Goal: Use online tool/utility: Utilize a website feature to perform a specific function

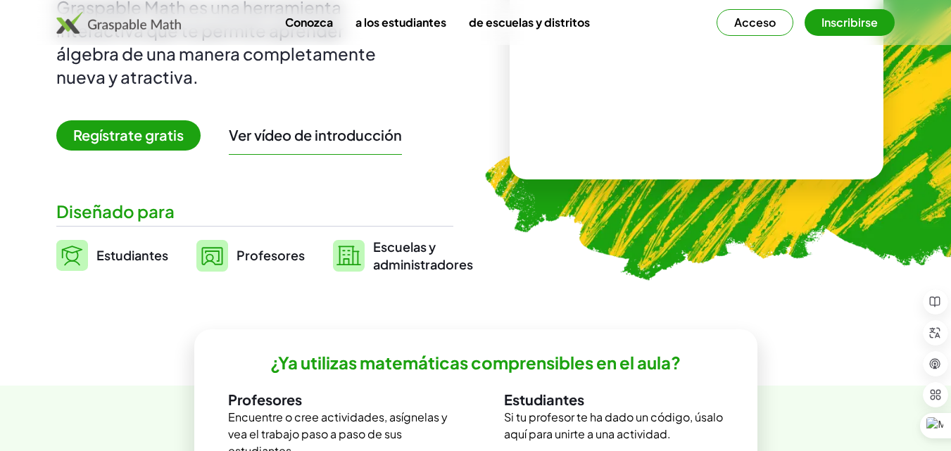
scroll to position [205, 0]
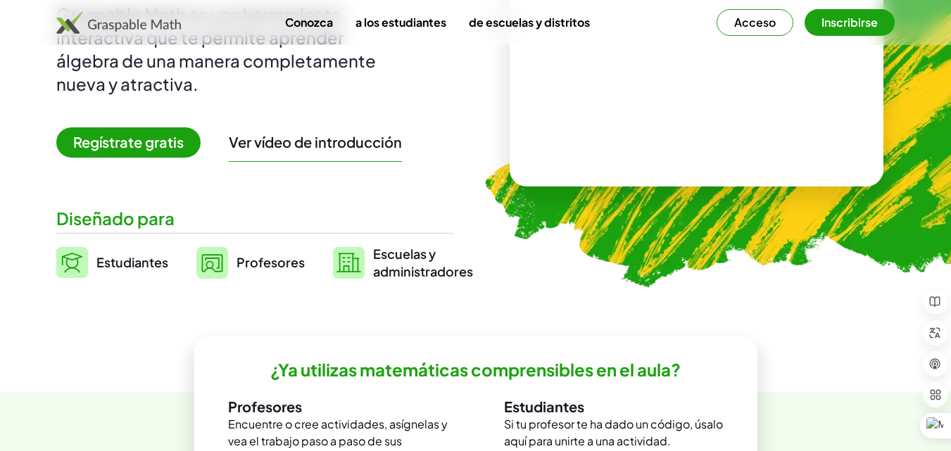
click at [866, 20] on font "Inscribirse" at bounding box center [849, 22] width 56 height 15
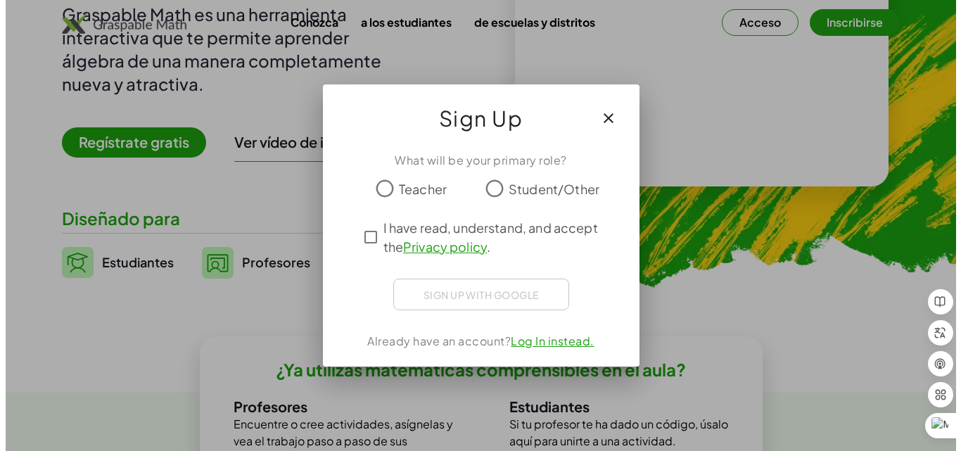
scroll to position [0, 0]
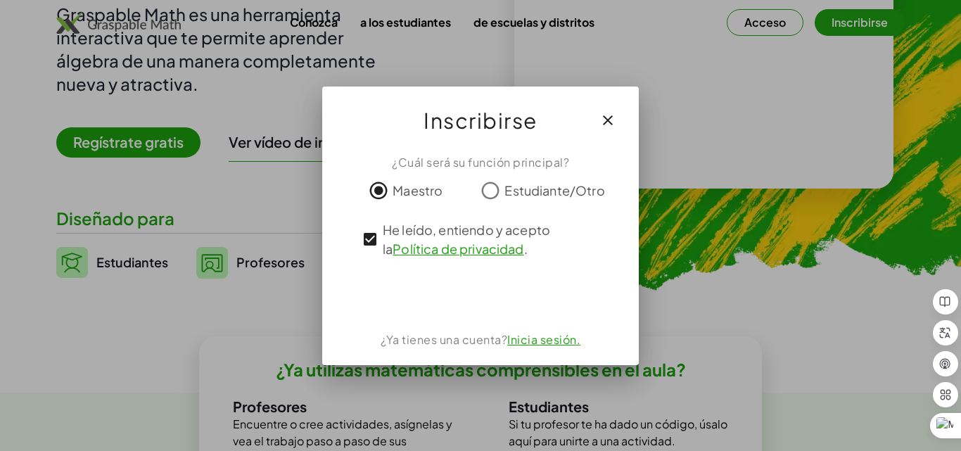
drag, startPoint x: 671, startPoint y: 324, endPoint x: 667, endPoint y: 378, distance: 54.3
click at [667, 378] on div at bounding box center [480, 225] width 961 height 451
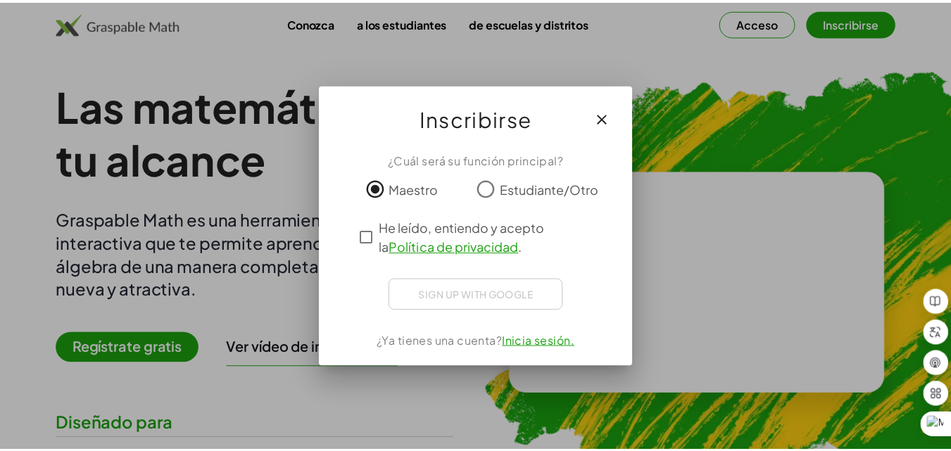
scroll to position [205, 0]
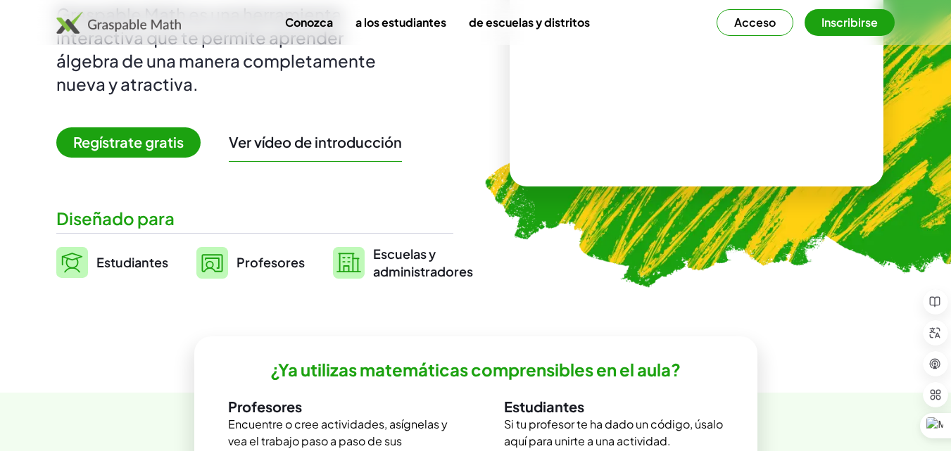
click at [758, 15] on font "Acceso" at bounding box center [755, 22] width 42 height 15
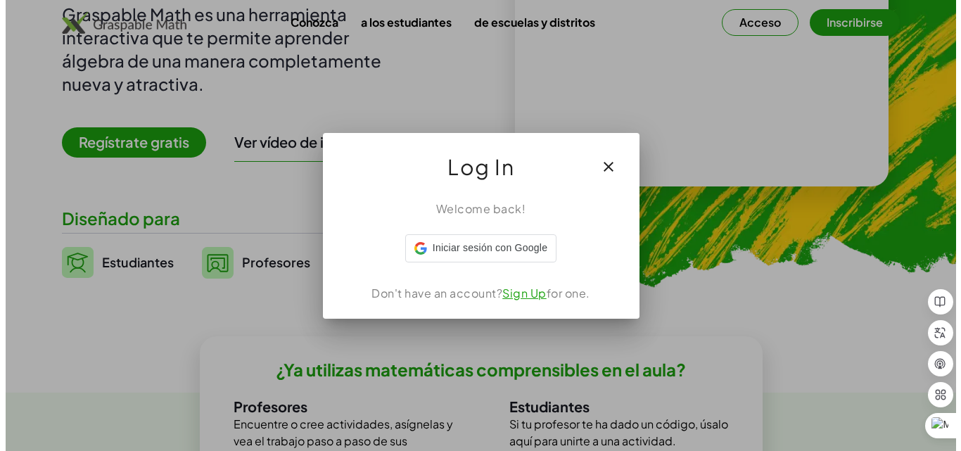
scroll to position [0, 0]
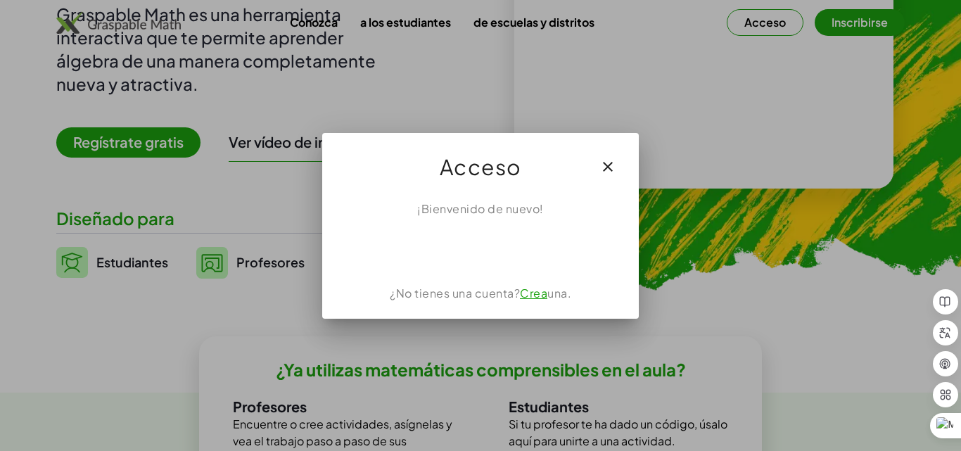
click at [604, 165] on icon "button" at bounding box center [608, 166] width 17 height 17
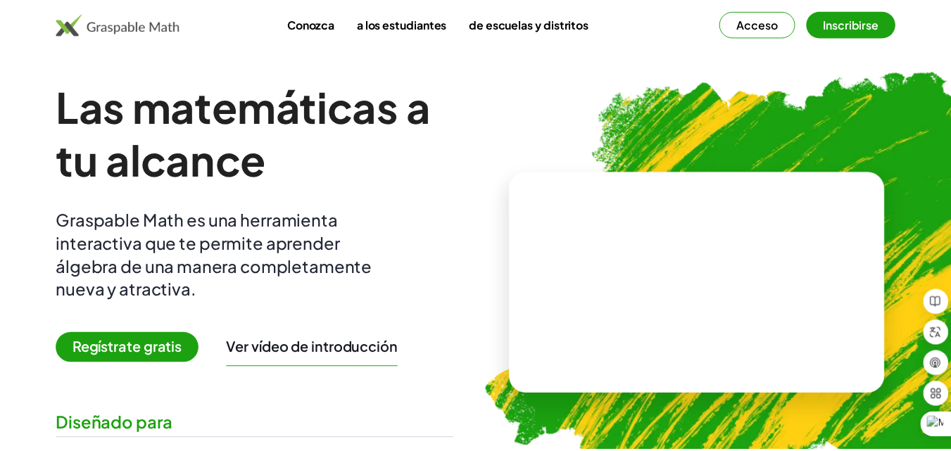
scroll to position [205, 0]
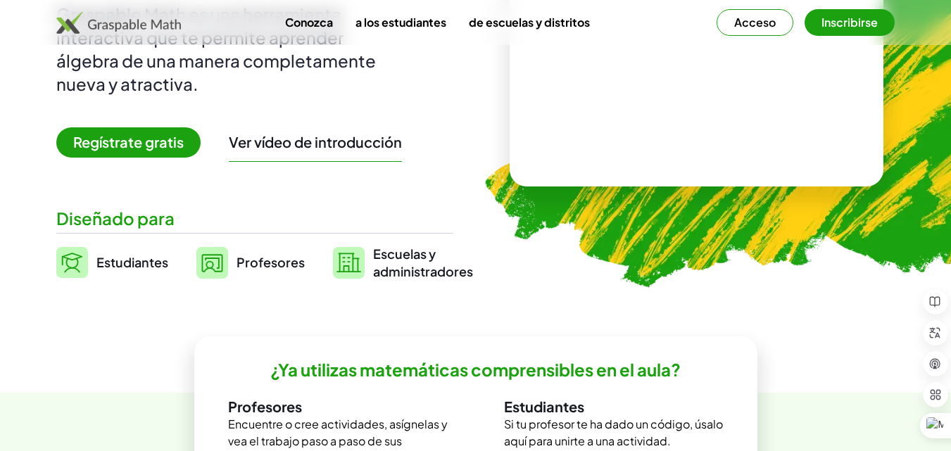
click at [274, 270] on font "Profesores" at bounding box center [270, 262] width 68 height 16
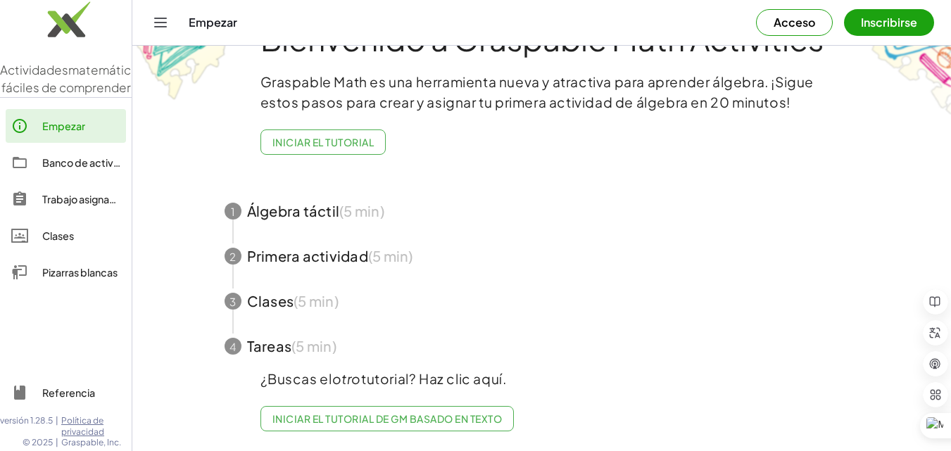
scroll to position [217, 0]
click at [844, 30] on button "Inscribirse" at bounding box center [889, 22] width 90 height 27
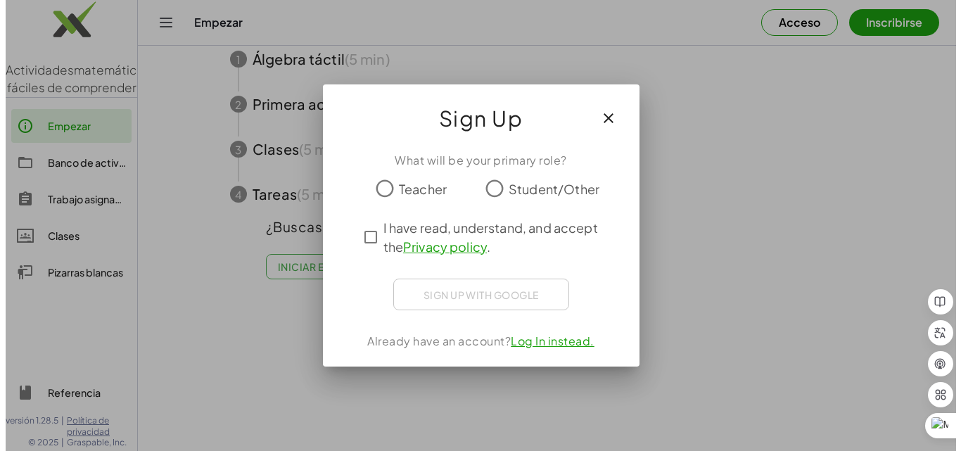
scroll to position [0, 0]
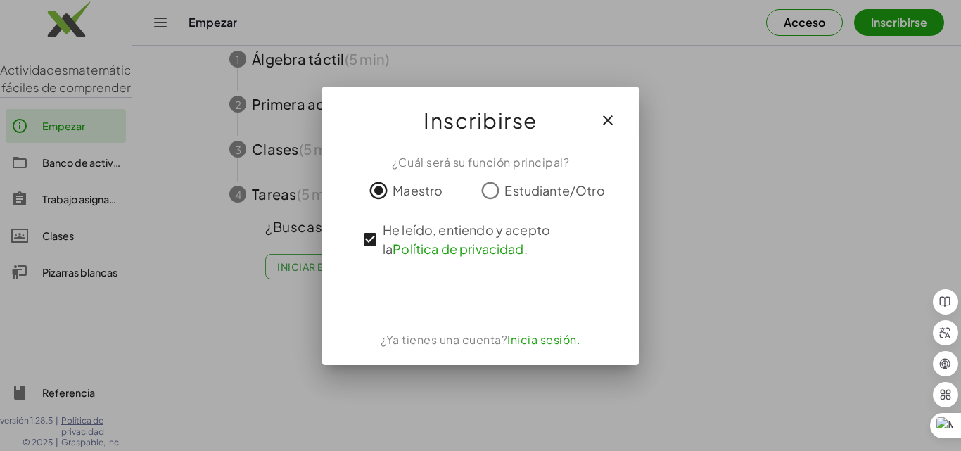
click at [678, 384] on div at bounding box center [480, 225] width 961 height 451
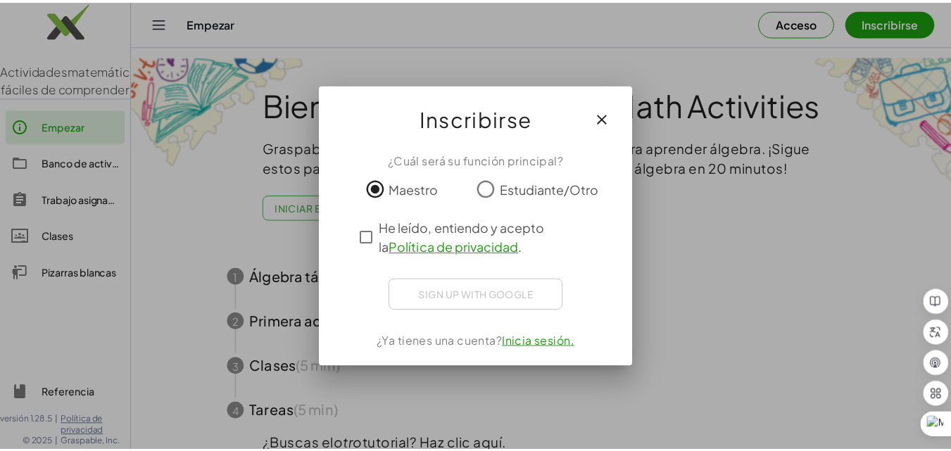
scroll to position [217, 0]
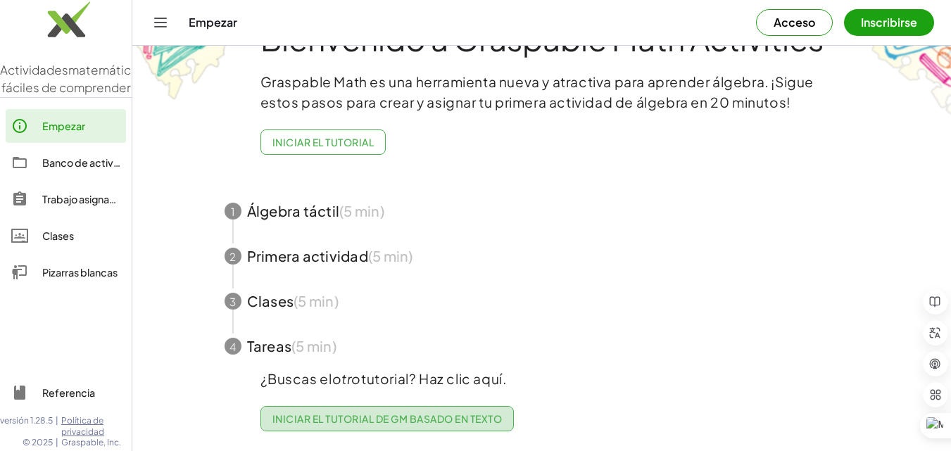
click at [502, 412] on font "Iniciar el tutorial de GM basado en texto" at bounding box center [386, 418] width 229 height 13
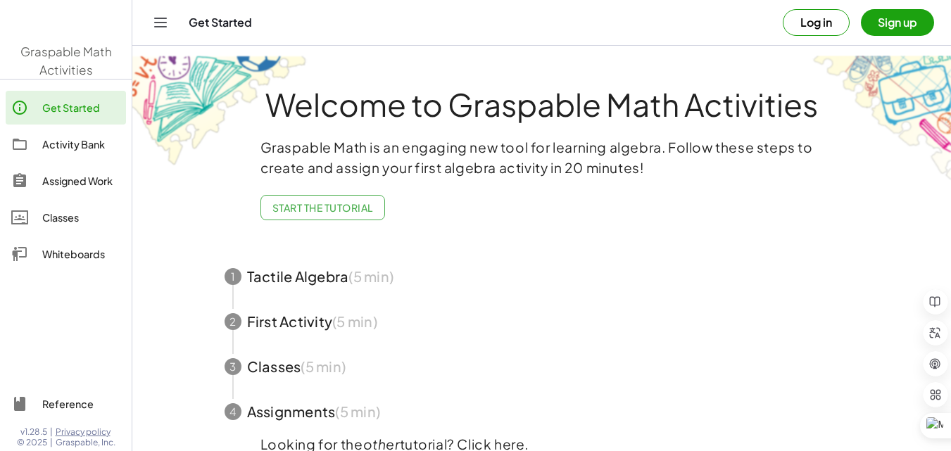
scroll to position [217, 0]
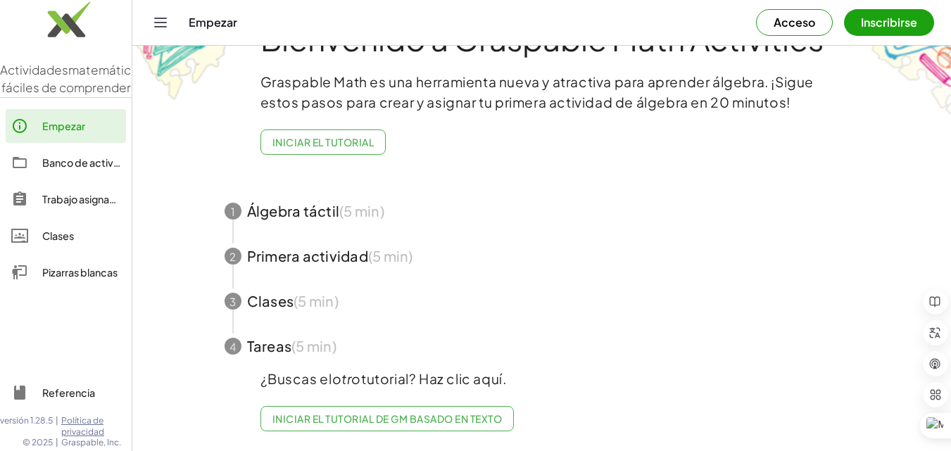
click at [341, 129] on div "Bienvenido a Graspable Math Activities Graspable Math es una herramienta nueva …" at bounding box center [542, 222] width 704 height 460
click at [85, 163] on font "Banco de actividades" at bounding box center [94, 162] width 104 height 13
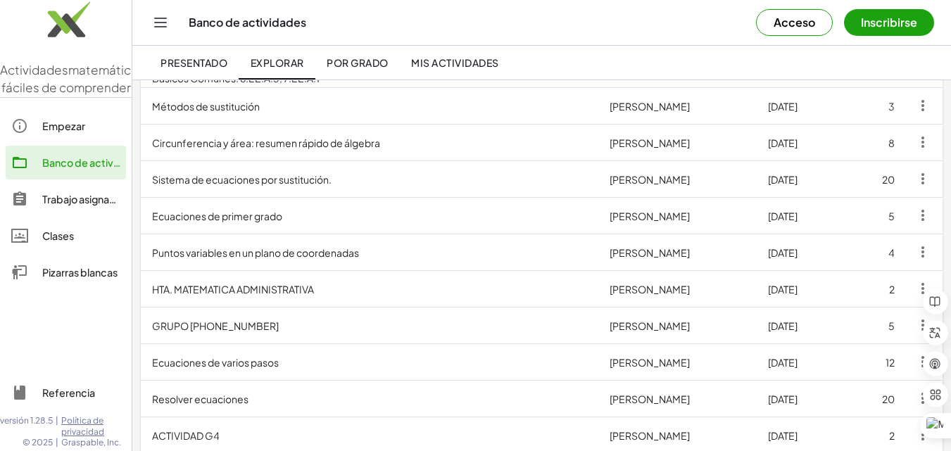
scroll to position [826, 0]
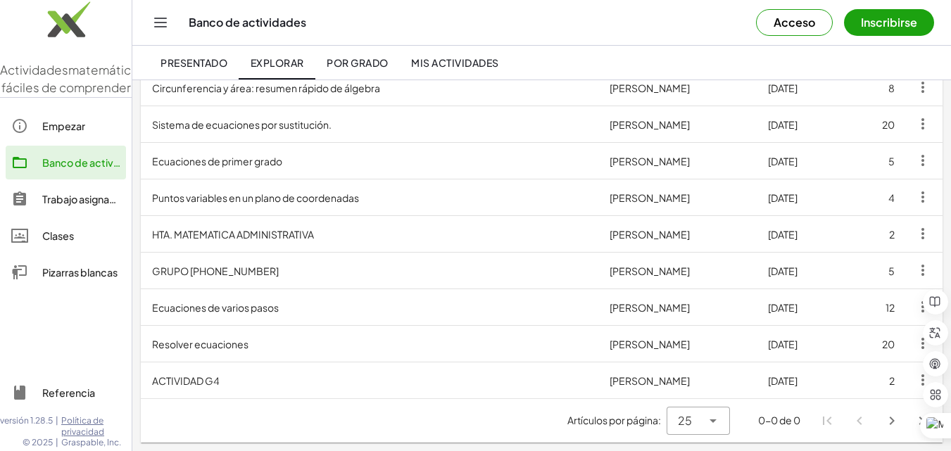
click at [362, 206] on td "Puntos variables en un plano de coordenadas" at bounding box center [369, 197] width 457 height 37
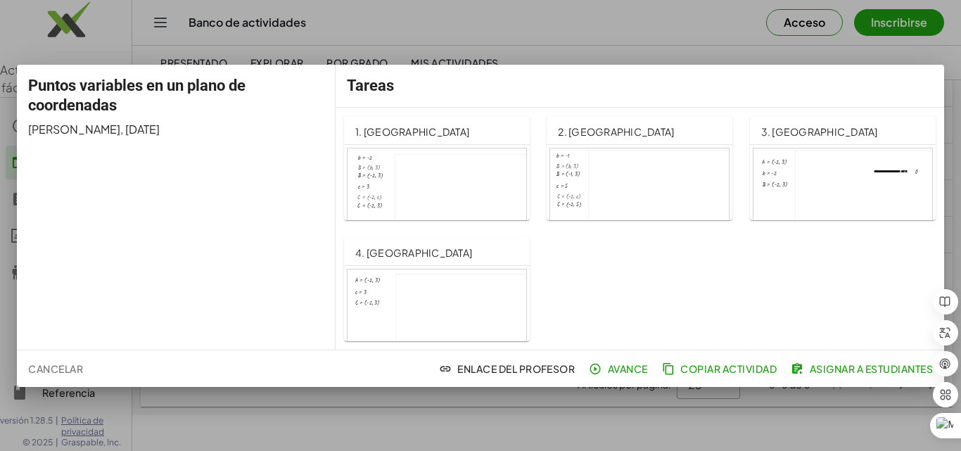
click at [77, 371] on font "Cancelar" at bounding box center [55, 368] width 55 height 13
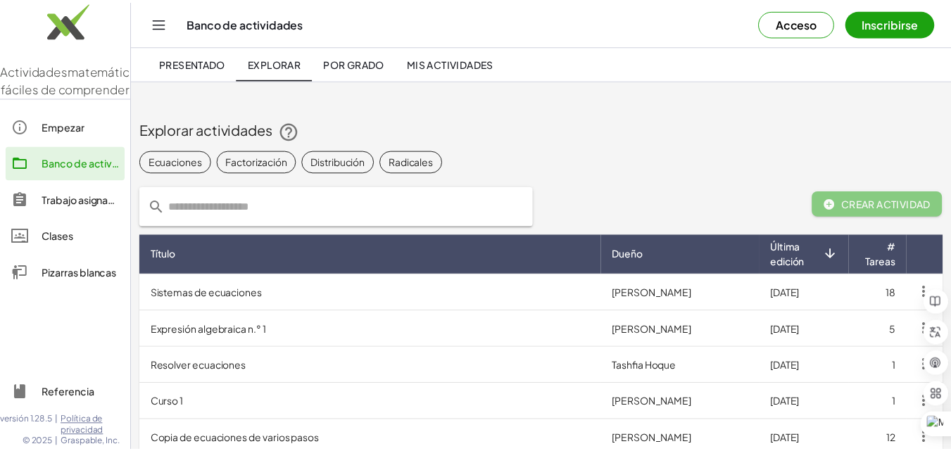
scroll to position [826, 0]
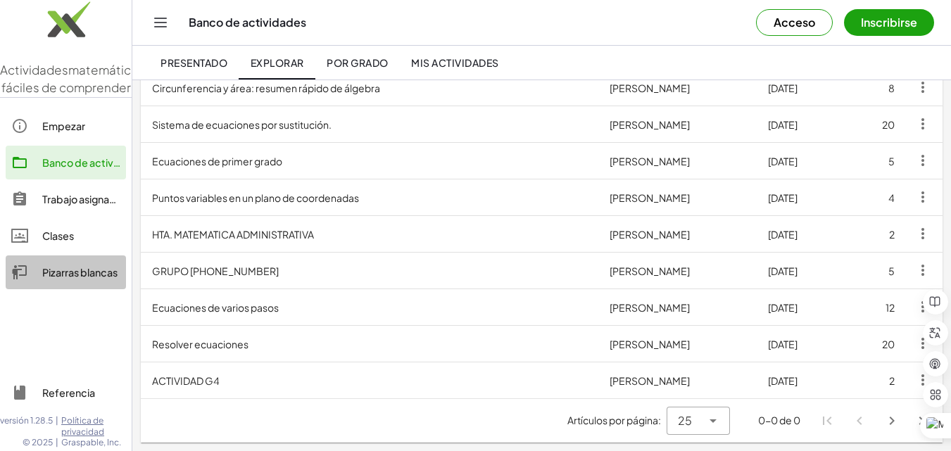
click at [81, 272] on font "Pizarras blancas" at bounding box center [79, 272] width 75 height 13
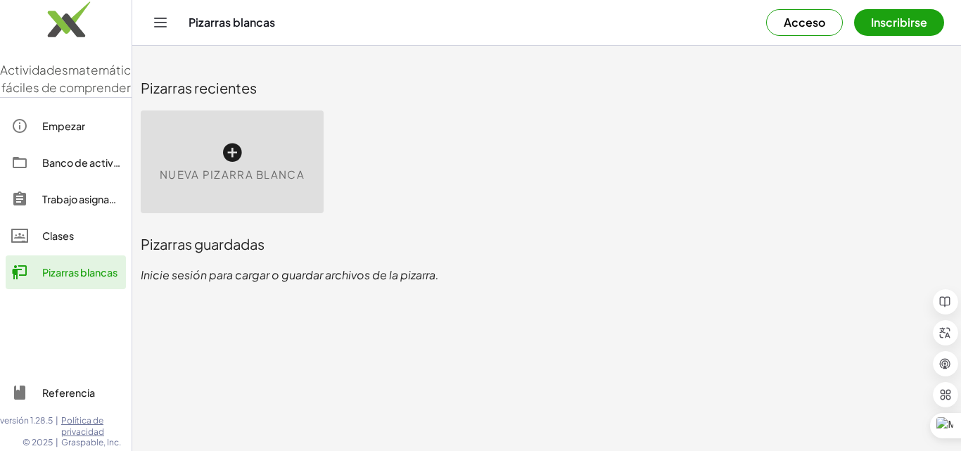
click at [280, 189] on div "Nueva pizarra blanca" at bounding box center [232, 161] width 183 height 103
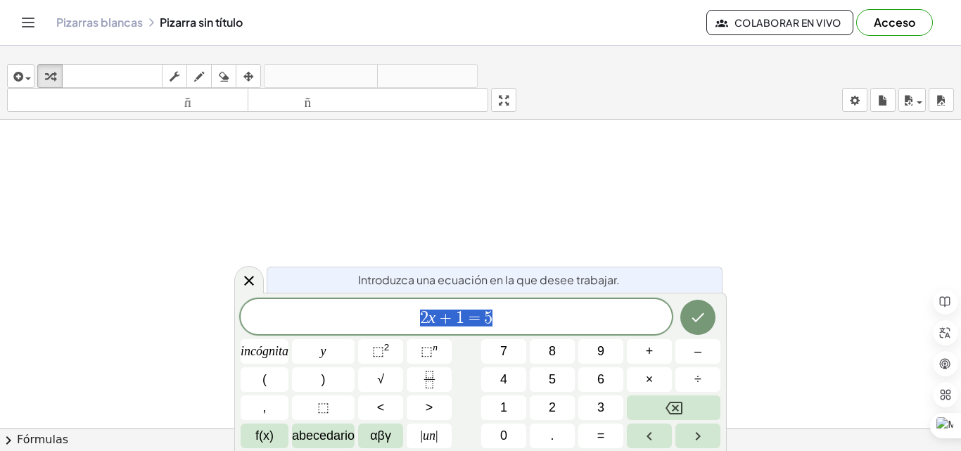
scroll to position [133, 0]
drag, startPoint x: 961, startPoint y: 324, endPoint x: 958, endPoint y: 334, distance: 10.2
click at [961, 329] on div at bounding box center [947, 317] width 28 height 180
click at [711, 321] on button "Hecho" at bounding box center [697, 317] width 35 height 35
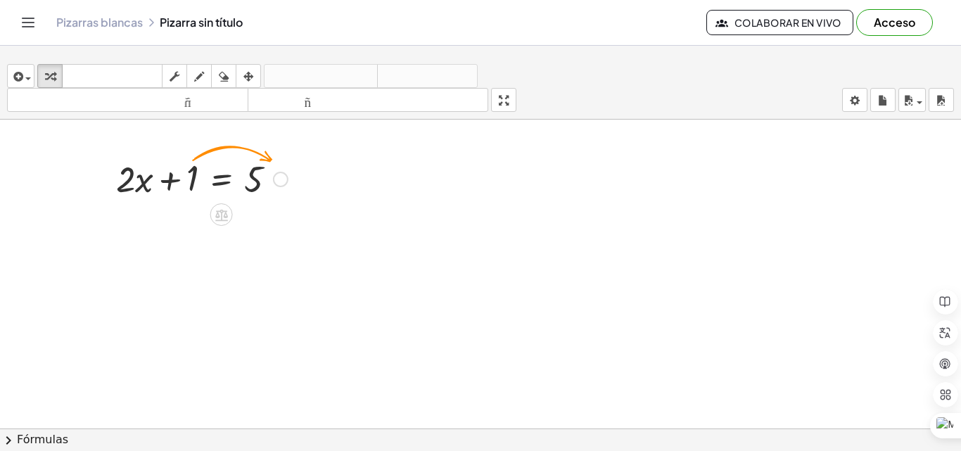
click at [280, 178] on div at bounding box center [280, 179] width 15 height 15
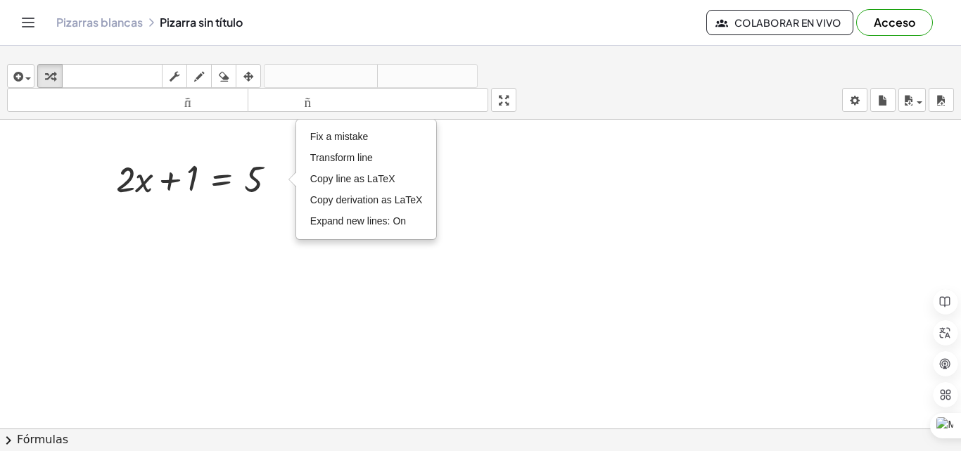
click at [281, 242] on div at bounding box center [480, 306] width 961 height 638
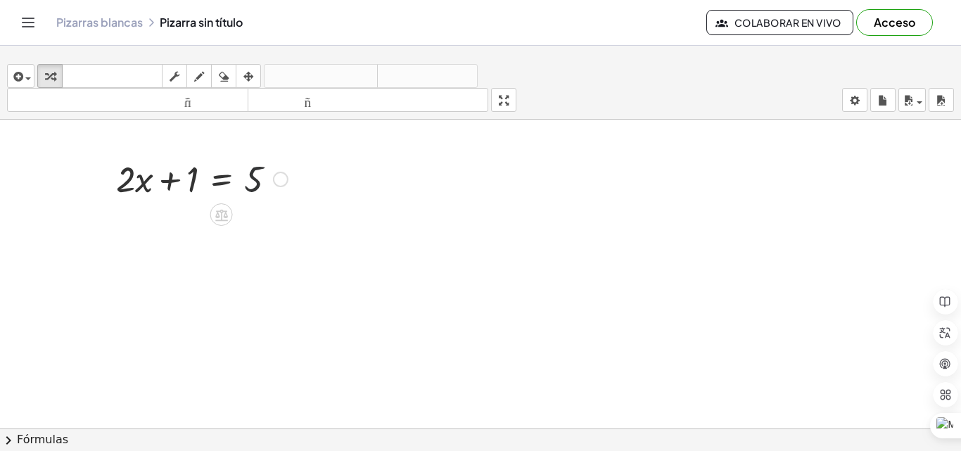
click at [291, 175] on div at bounding box center [202, 178] width 186 height 48
click at [222, 179] on div "+ · 2 · x + 1 = 5 Fix a mistake Transform line Copy line as LaTeX Copy derivati…" at bounding box center [222, 179] width 0 height 0
click at [288, 180] on div "Fix a mistake Transform line Copy line as LaTeX Copy derivation as LaTeX Expand…" at bounding box center [280, 179] width 15 height 15
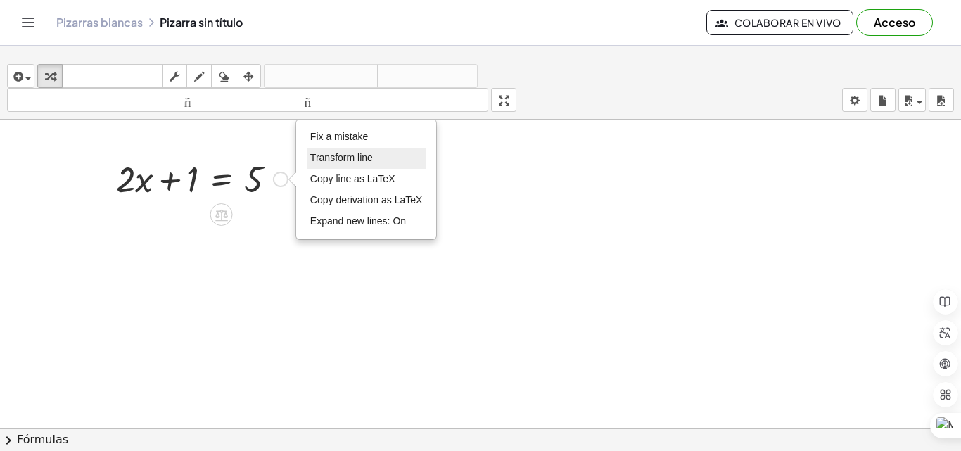
click at [356, 165] on li "Transform line" at bounding box center [367, 158] width 120 height 21
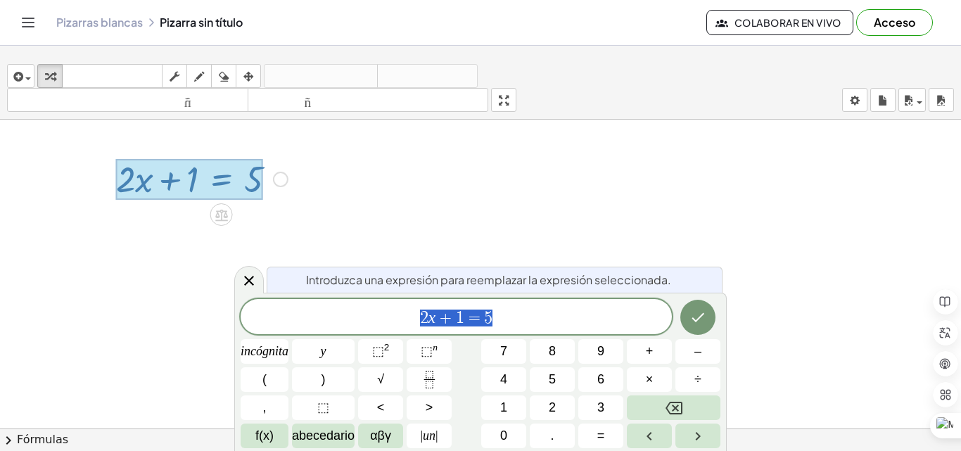
click at [375, 211] on div at bounding box center [480, 306] width 961 height 638
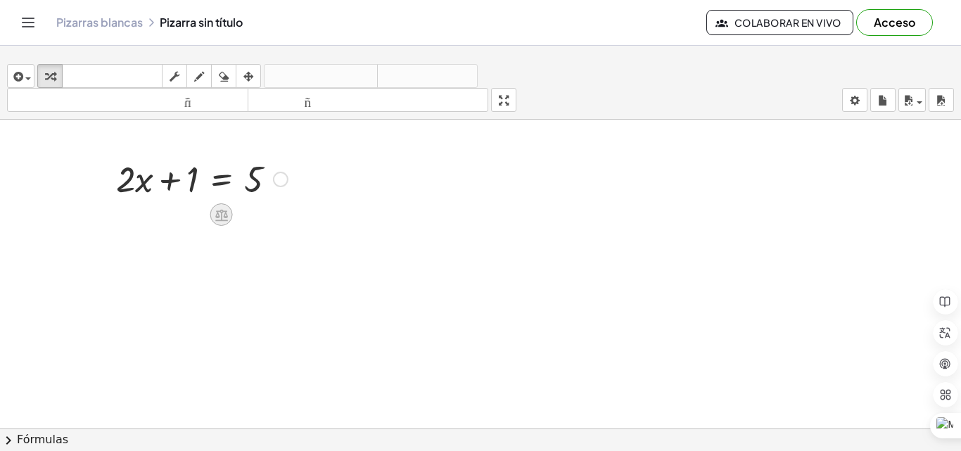
click at [227, 214] on icon at bounding box center [221, 215] width 13 height 12
drag, startPoint x: 273, startPoint y: 182, endPoint x: 167, endPoint y: 215, distance: 110.8
click at [222, 179] on div "+ · 2 · x + 1 = 5 Arreglar un error Línea de transformación Copiar línea como L…" at bounding box center [222, 179] width 0 height 0
click at [167, 215] on div at bounding box center [480, 306] width 961 height 638
click at [233, 213] on div at bounding box center [480, 306] width 961 height 638
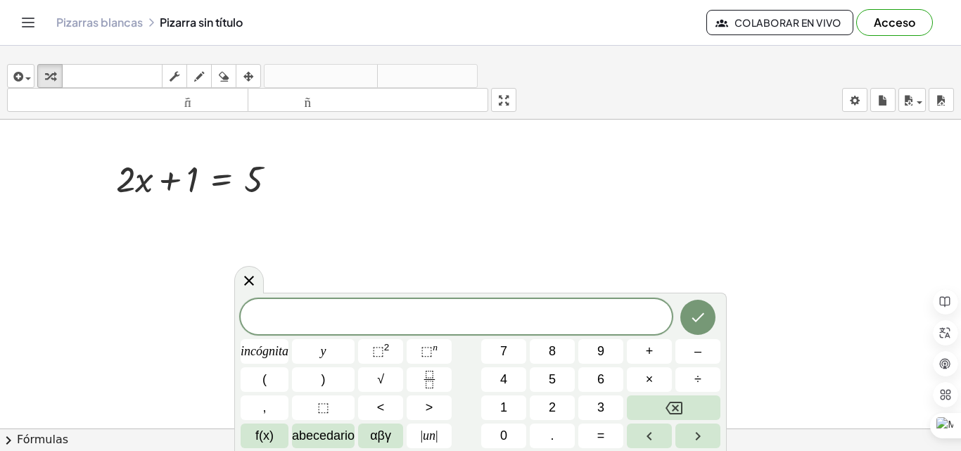
click at [233, 213] on div at bounding box center [480, 306] width 961 height 638
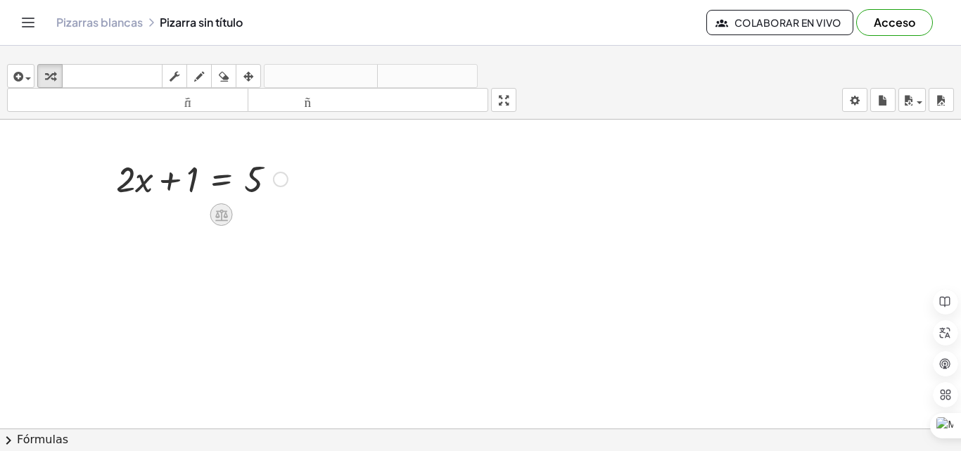
click at [221, 213] on icon at bounding box center [221, 215] width 13 height 12
drag, startPoint x: 279, startPoint y: 182, endPoint x: 189, endPoint y: 220, distance: 97.5
click at [222, 179] on div "+ · 2 · x + 1 = 5 Arreglar un error Línea de transformación Copiar línea como L…" at bounding box center [222, 179] width 0 height 0
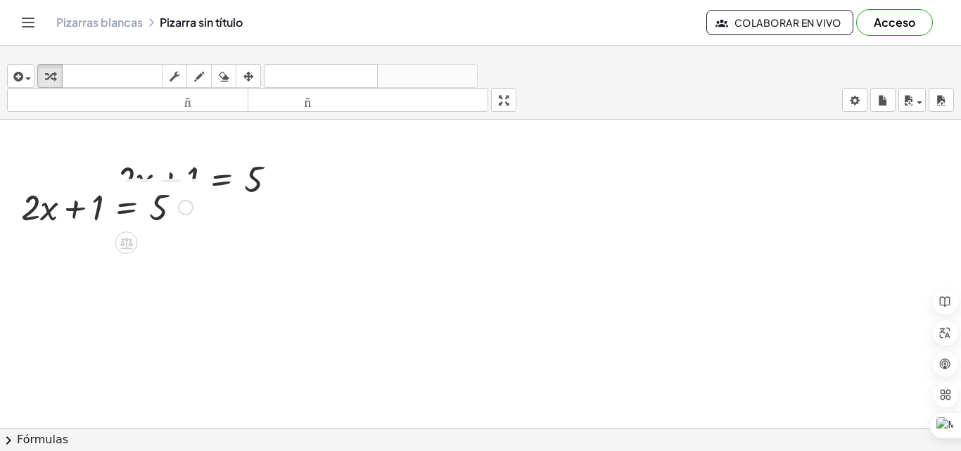
click at [180, 203] on div at bounding box center [185, 207] width 15 height 15
drag, startPoint x: 95, startPoint y: 212, endPoint x: 211, endPoint y: 213, distance: 116.1
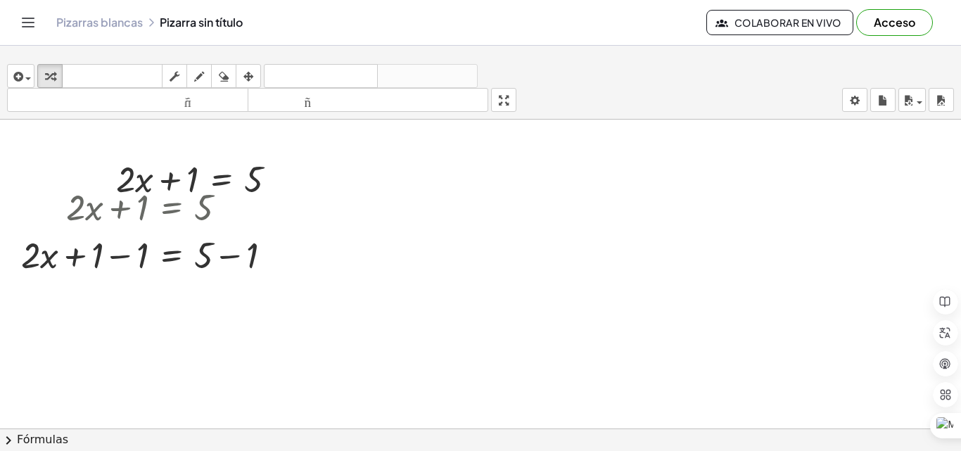
click at [378, 282] on div at bounding box center [480, 306] width 961 height 638
click at [174, 291] on icon at bounding box center [171, 291] width 13 height 12
click at [278, 258] on div at bounding box center [275, 255] width 15 height 15
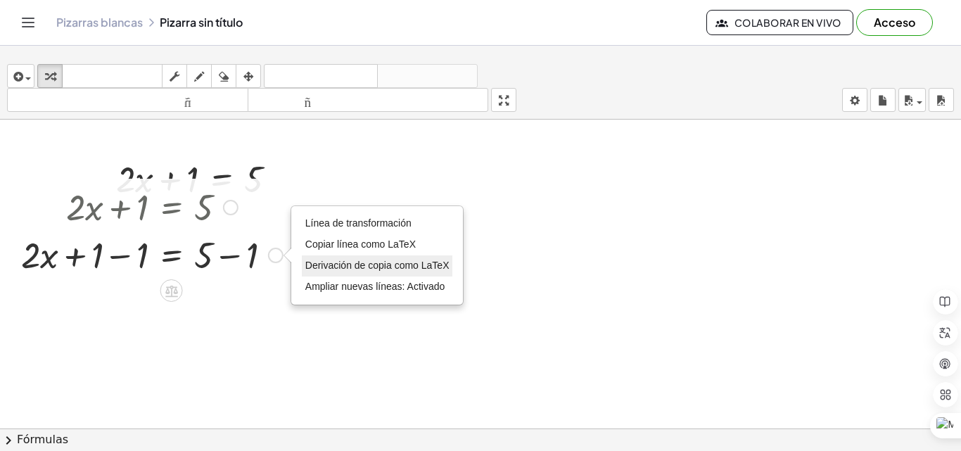
click at [355, 265] on font "Derivación de copia como LaTeX" at bounding box center [377, 265] width 144 height 11
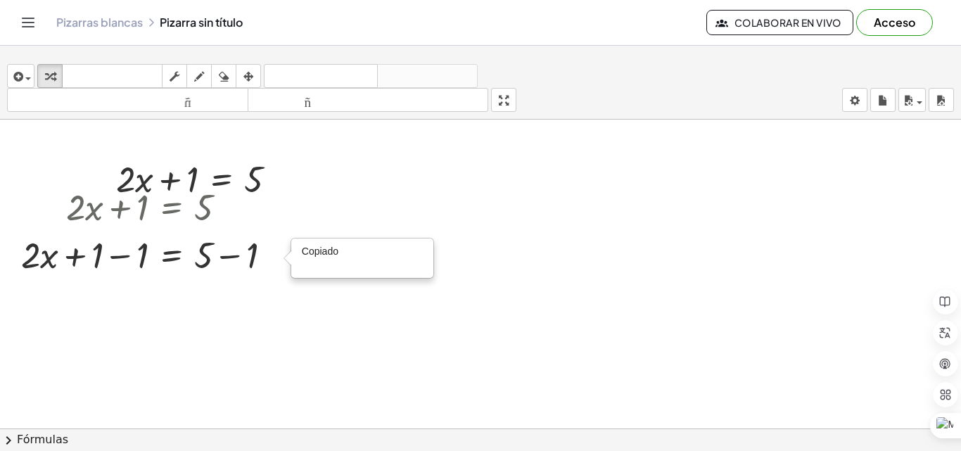
click at [329, 290] on div at bounding box center [480, 306] width 961 height 638
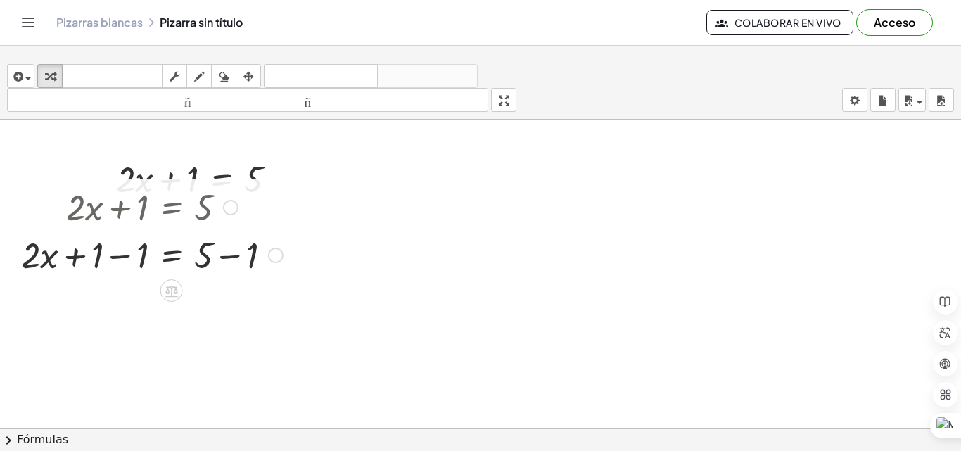
click at [68, 258] on div at bounding box center [152, 254] width 276 height 48
click at [73, 288] on div at bounding box center [480, 306] width 961 height 638
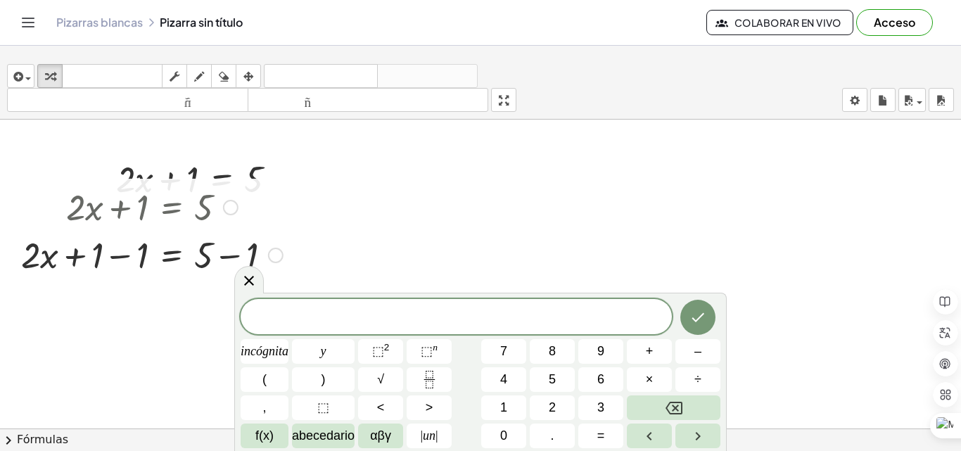
click at [125, 267] on div at bounding box center [152, 254] width 276 height 48
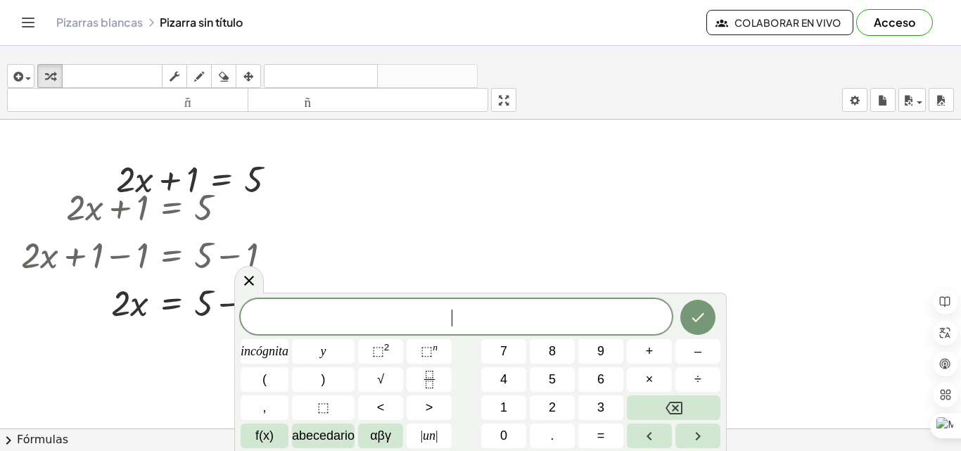
click at [174, 351] on div at bounding box center [480, 306] width 961 height 638
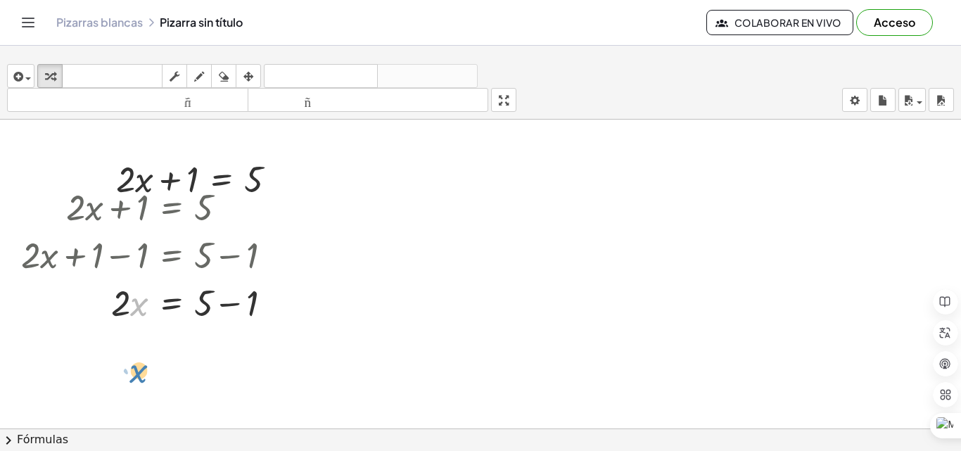
drag, startPoint x: 134, startPoint y: 305, endPoint x: 133, endPoint y: 372, distance: 67.6
click at [236, 310] on div at bounding box center [152, 302] width 276 height 48
drag, startPoint x: 119, startPoint y: 358, endPoint x: 219, endPoint y: 391, distance: 105.0
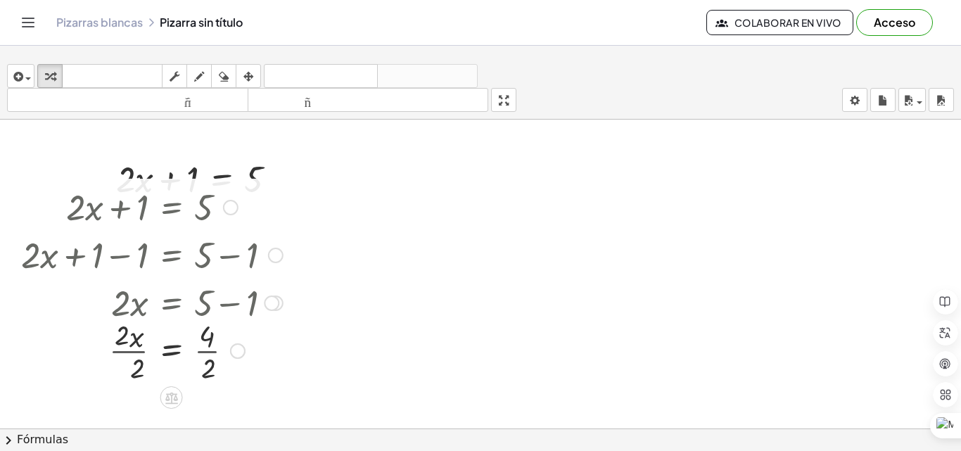
click at [219, 391] on div at bounding box center [480, 306] width 961 height 638
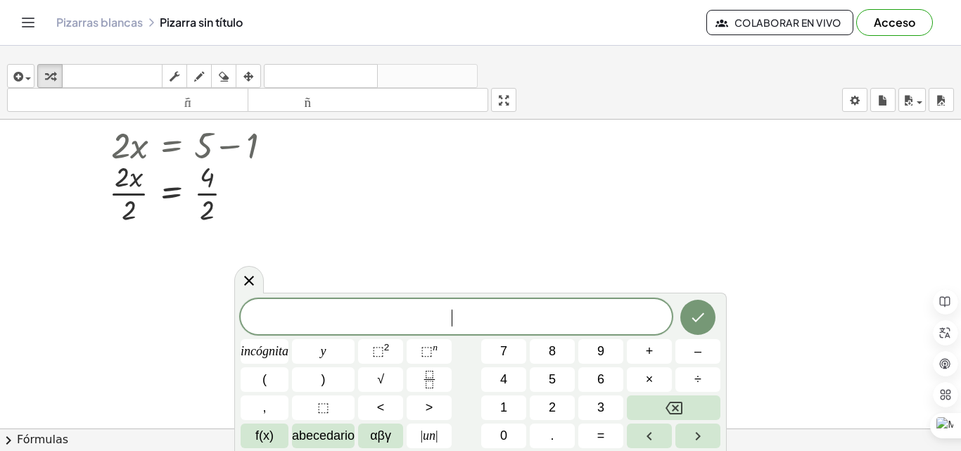
scroll to position [288, 0]
click at [209, 213] on div at bounding box center [152, 195] width 276 height 70
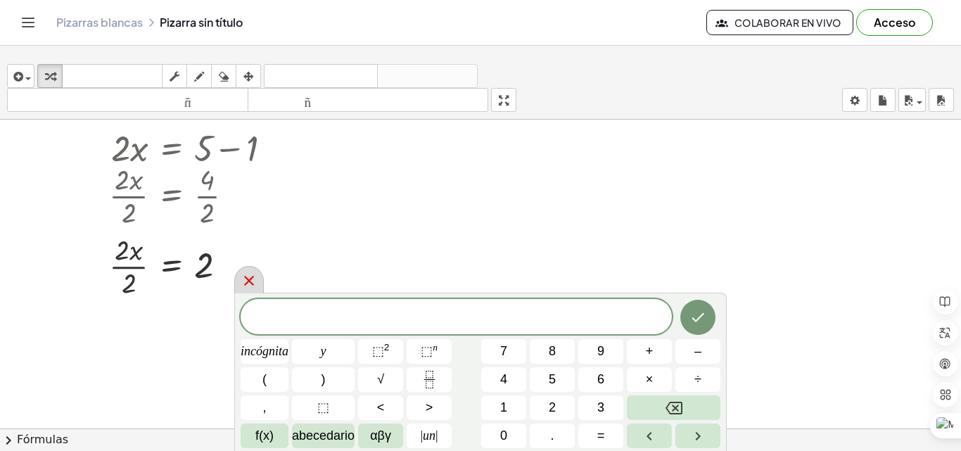
click at [248, 277] on icon at bounding box center [249, 280] width 17 height 17
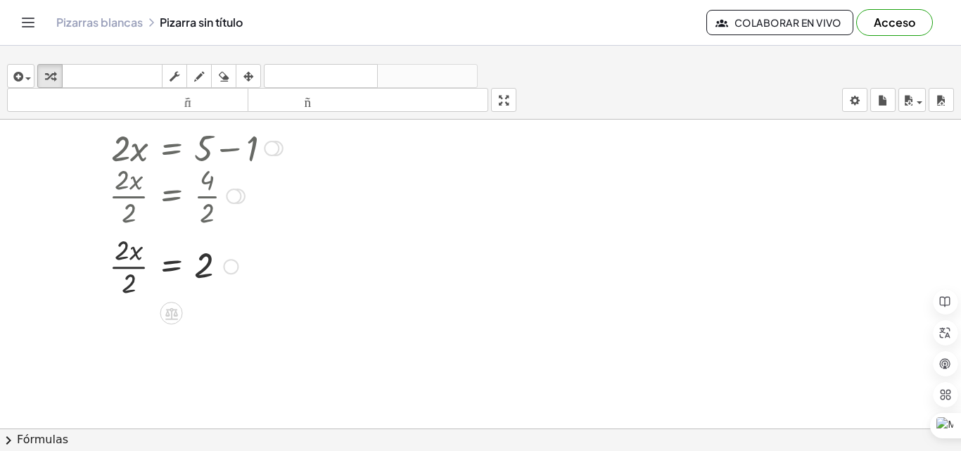
click at [223, 270] on div at bounding box center [152, 265] width 276 height 70
click at [228, 271] on div "Copiado done" at bounding box center [230, 266] width 15 height 15
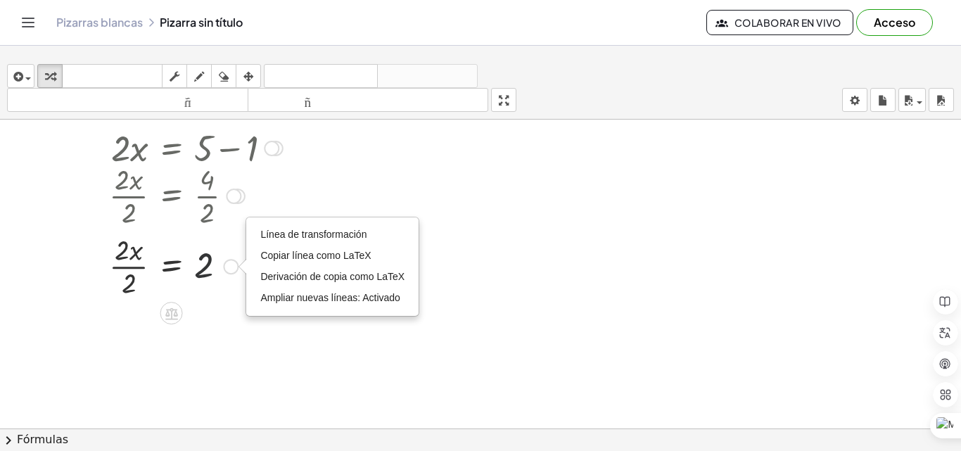
click at [203, 271] on div at bounding box center [152, 265] width 276 height 70
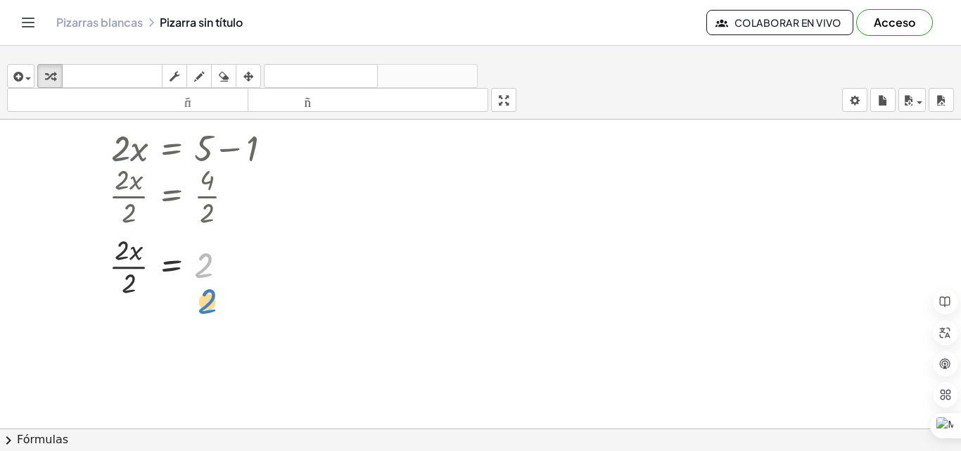
drag, startPoint x: 203, startPoint y: 266, endPoint x: 205, endPoint y: 288, distance: 21.9
click at [205, 288] on div at bounding box center [152, 265] width 276 height 70
click at [167, 312] on icon at bounding box center [171, 314] width 13 height 12
drag, startPoint x: 203, startPoint y: 265, endPoint x: 198, endPoint y: 274, distance: 11.0
click at [198, 274] on div at bounding box center [152, 265] width 276 height 70
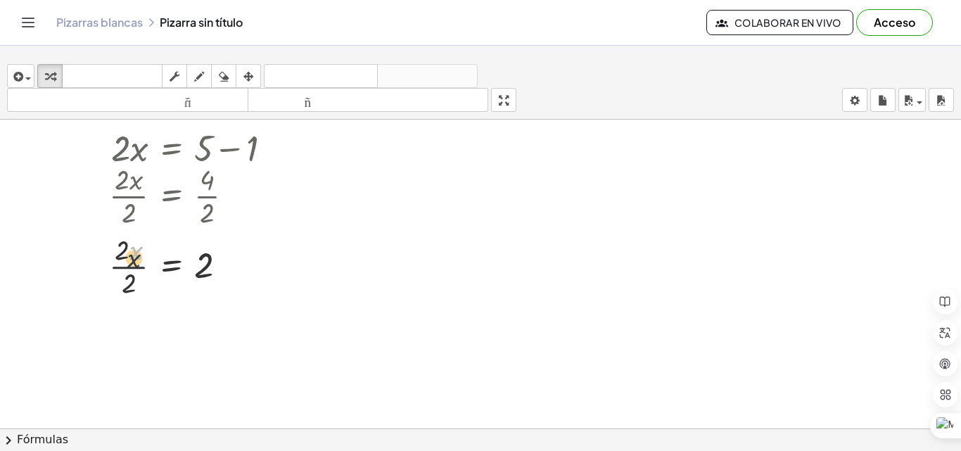
drag, startPoint x: 141, startPoint y: 253, endPoint x: 137, endPoint y: 262, distance: 9.8
click at [137, 262] on div at bounding box center [152, 265] width 276 height 70
drag, startPoint x: 136, startPoint y: 256, endPoint x: 137, endPoint y: 312, distance: 55.6
click at [140, 322] on div "+ · 2 · x + 1 = 5 Arreglar un error Línea de transformación Copiar línea como L…" at bounding box center [480, 151] width 961 height 638
click at [251, 285] on div at bounding box center [152, 265] width 276 height 46
